Goal: Task Accomplishment & Management: Use online tool/utility

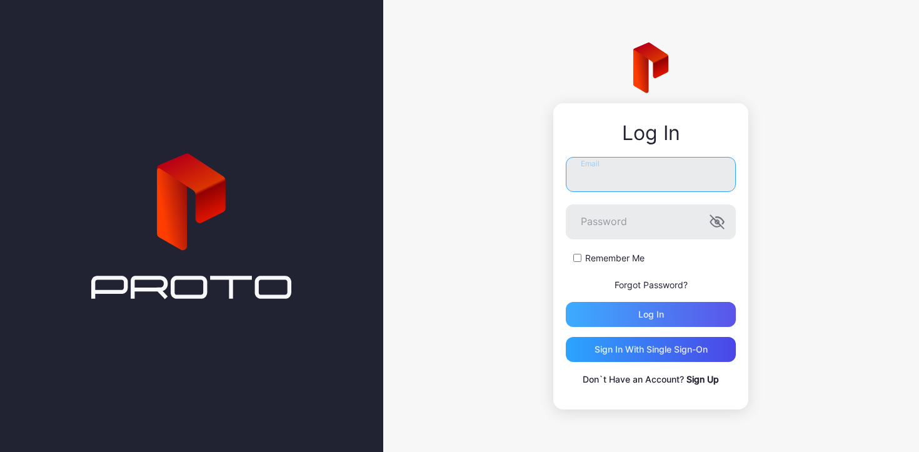
type input "**********"
click at [622, 315] on div "Log in" at bounding box center [651, 314] width 170 height 25
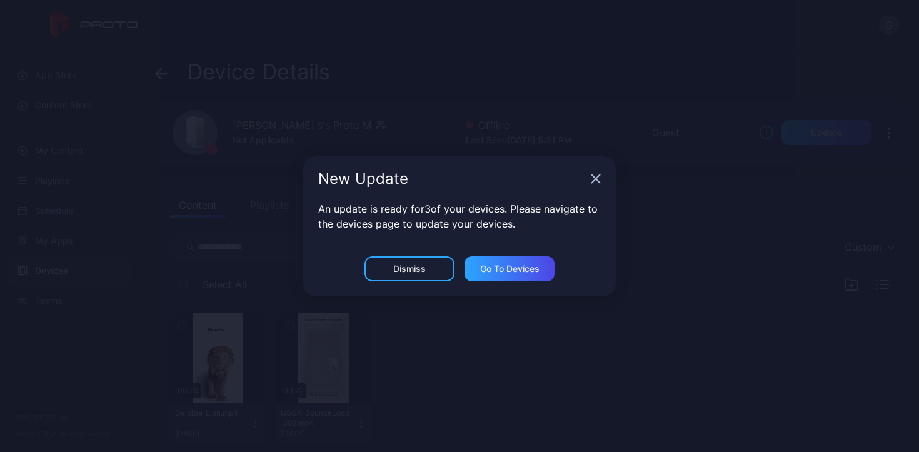
click at [596, 179] on icon "button" at bounding box center [596, 178] width 8 height 8
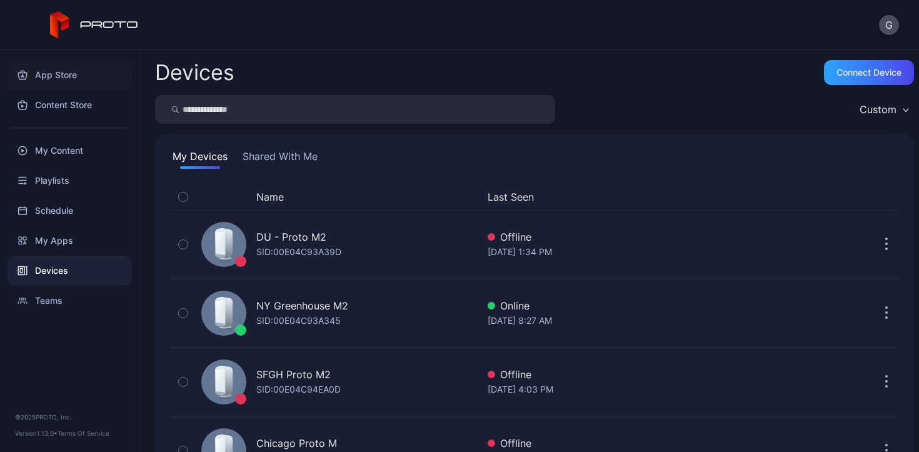
click at [57, 75] on div "App Store" at bounding box center [70, 75] width 124 height 30
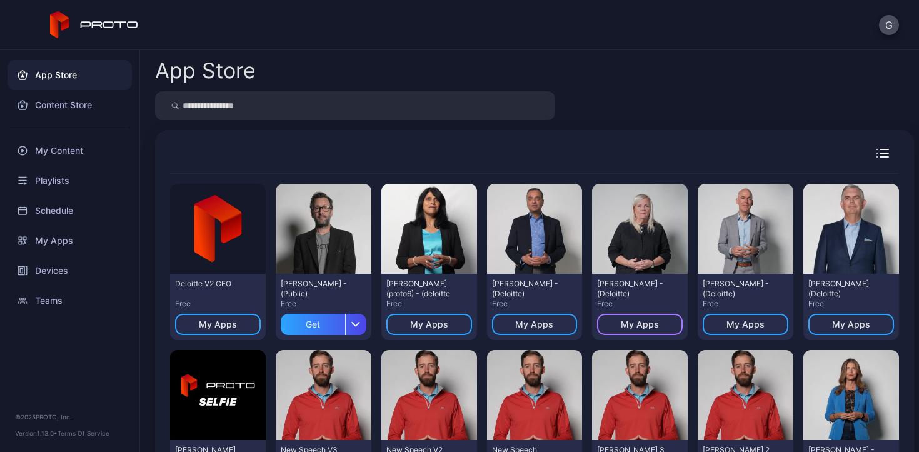
click at [621, 328] on div "My Apps" at bounding box center [640, 325] width 38 height 10
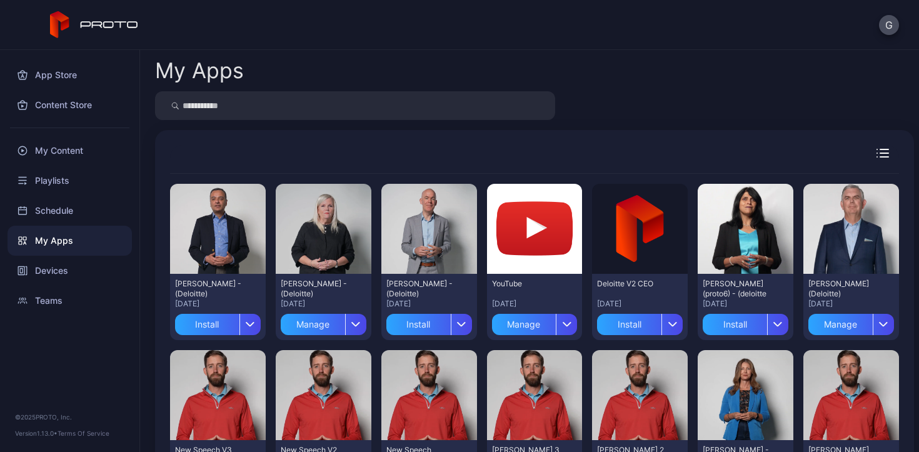
click at [351, 324] on icon "button" at bounding box center [355, 324] width 9 height 5
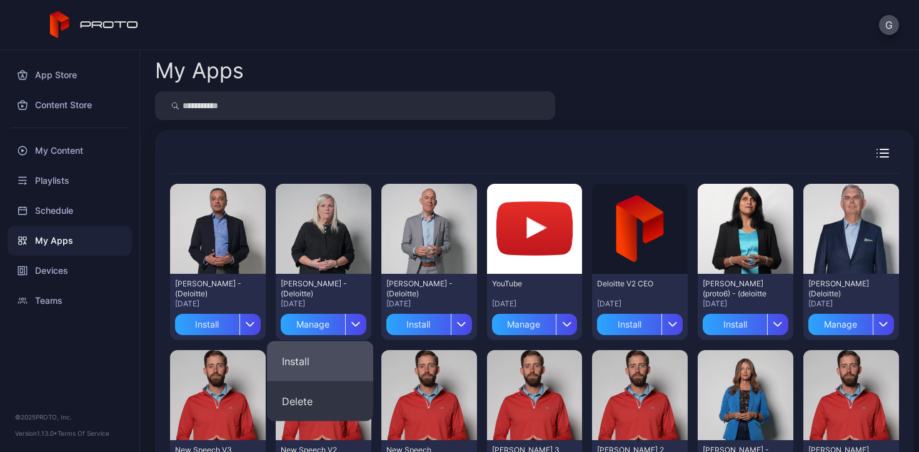
click at [331, 356] on button "Install" at bounding box center [320, 361] width 106 height 40
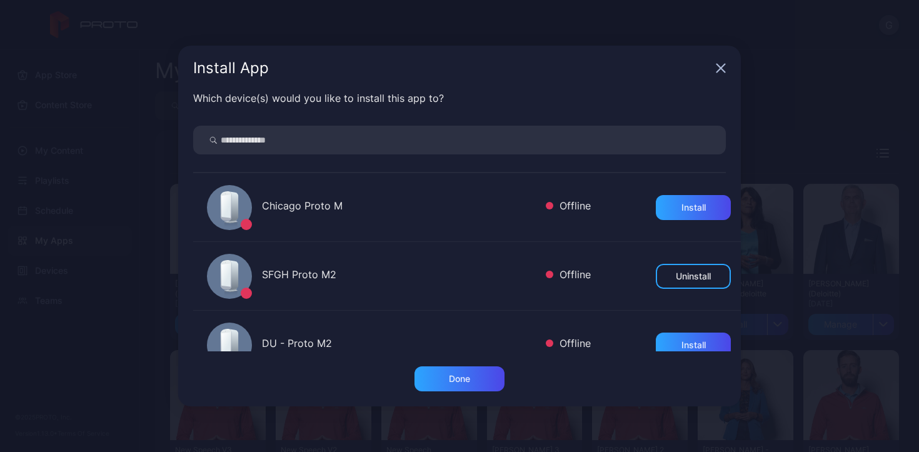
click at [717, 73] on div "Install App" at bounding box center [459, 68] width 563 height 45
click at [722, 70] on icon "button" at bounding box center [721, 68] width 8 height 8
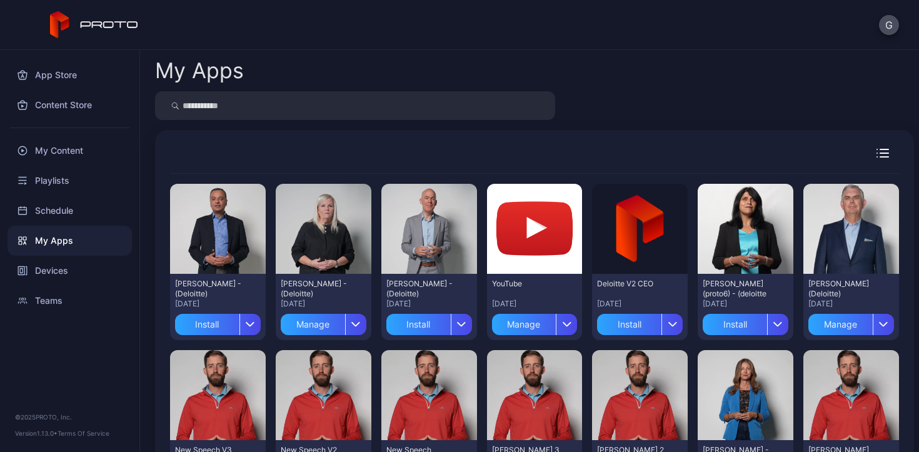
click at [53, 244] on div "My Apps" at bounding box center [70, 241] width 124 height 30
click at [349, 319] on div "button" at bounding box center [355, 324] width 21 height 21
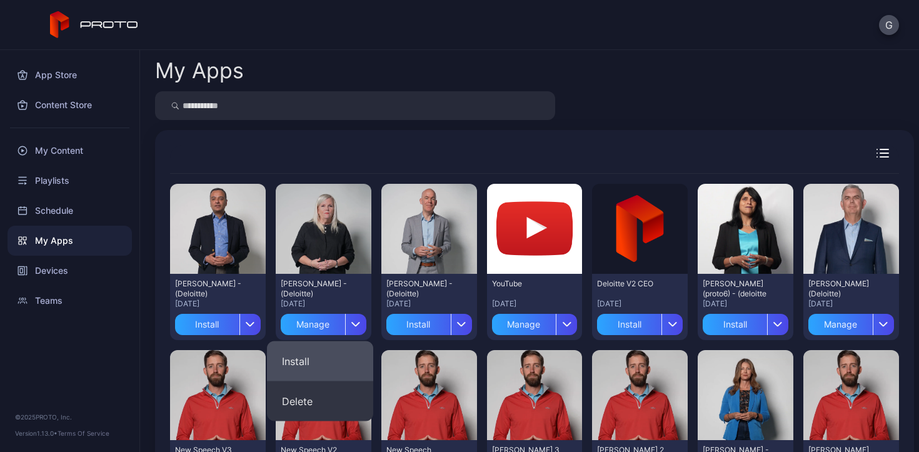
click at [316, 353] on button "Install" at bounding box center [320, 361] width 106 height 40
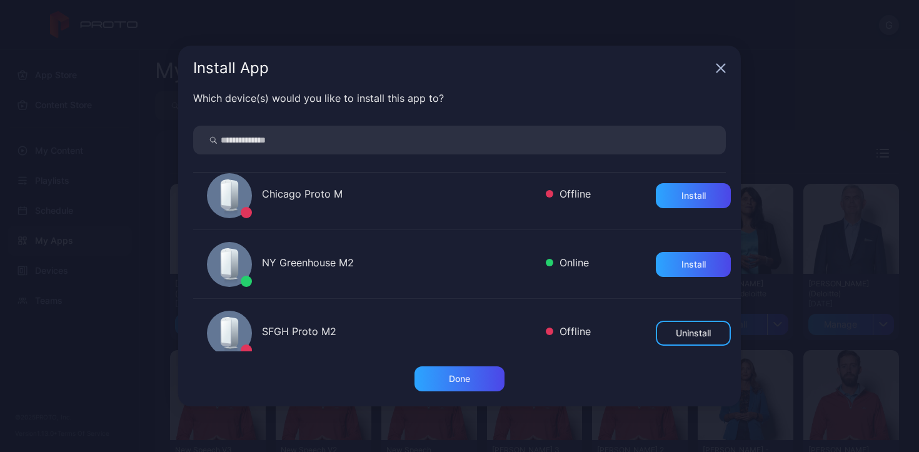
scroll to position [11, 0]
